Goal: Task Accomplishment & Management: Use online tool/utility

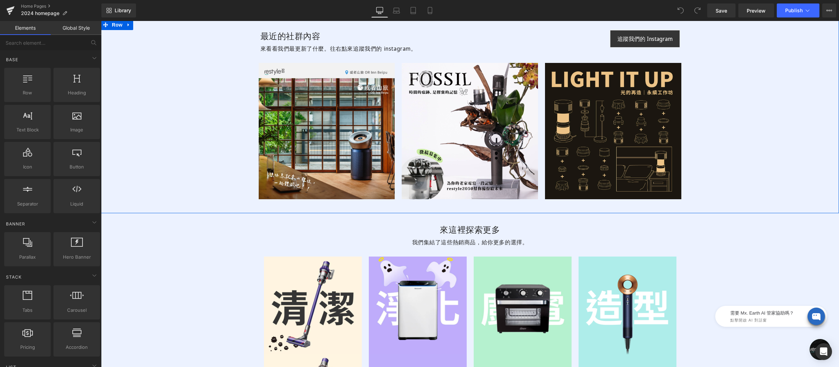
scroll to position [1955, 0]
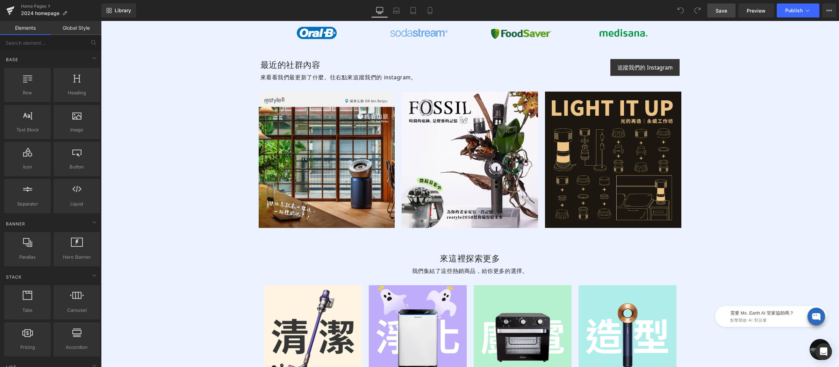
click at [722, 12] on span "Save" at bounding box center [721, 10] width 12 height 7
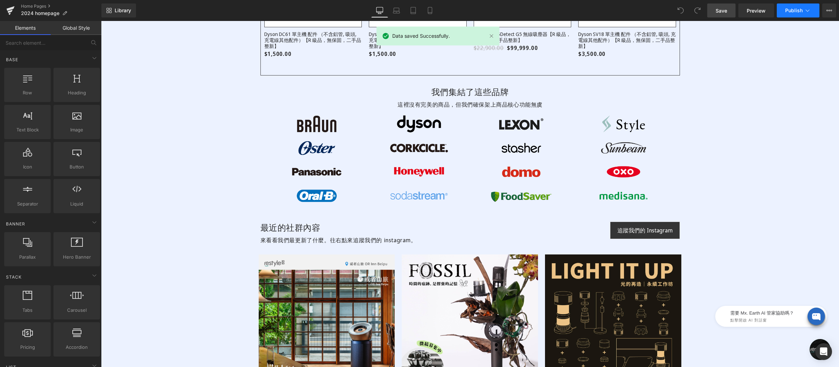
click at [797, 12] on span "Publish" at bounding box center [793, 11] width 17 height 6
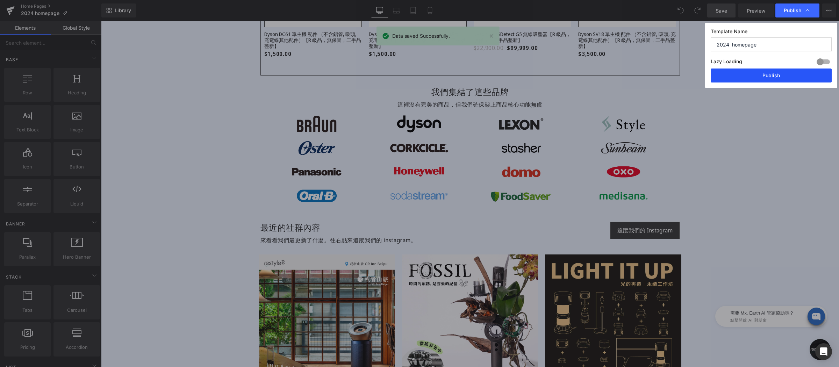
click at [775, 72] on button "Publish" at bounding box center [770, 75] width 121 height 14
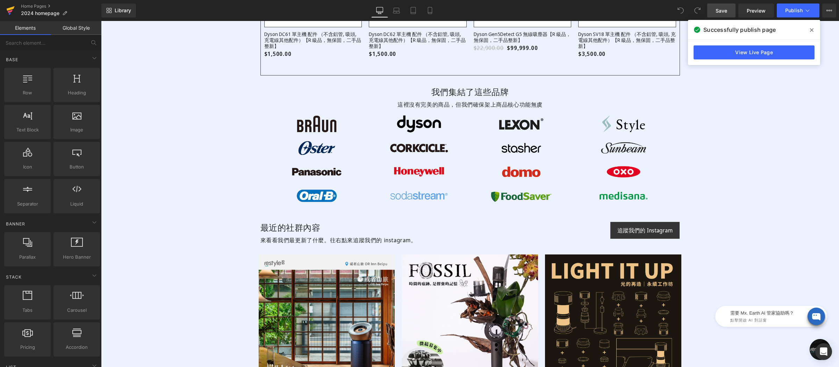
click at [9, 11] on icon at bounding box center [10, 11] width 5 height 3
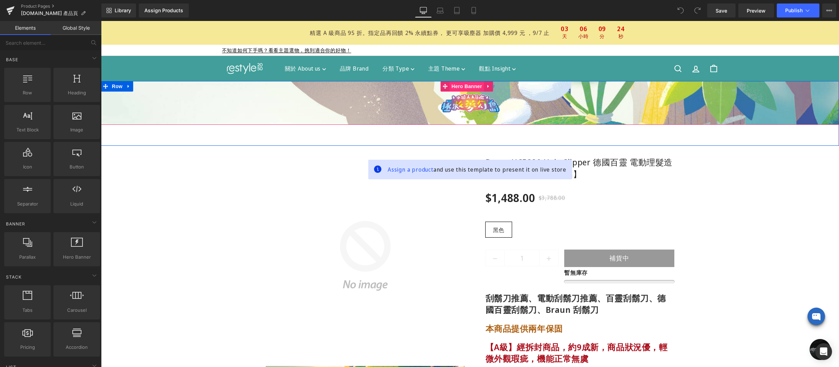
click at [465, 86] on div "Image Row Hero Banner" at bounding box center [470, 103] width 738 height 44
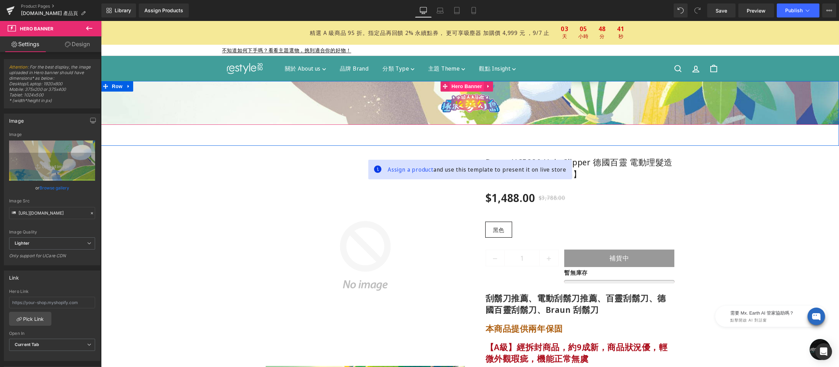
click at [469, 83] on link "Hero Banner" at bounding box center [462, 86] width 43 height 10
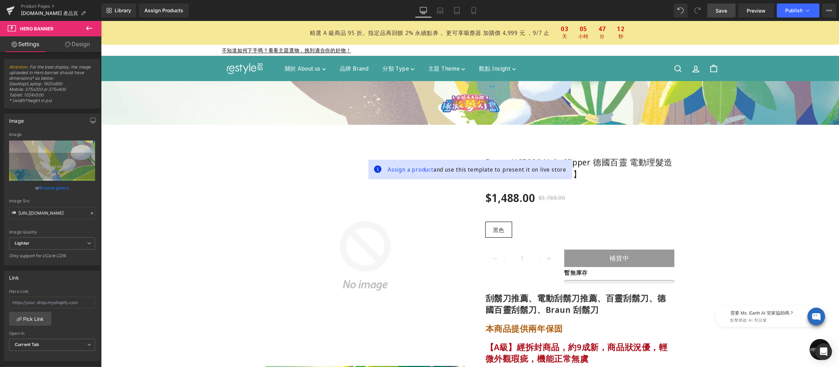
click at [726, 8] on span "Save" at bounding box center [721, 10] width 12 height 7
